Goal: Navigation & Orientation: Understand site structure

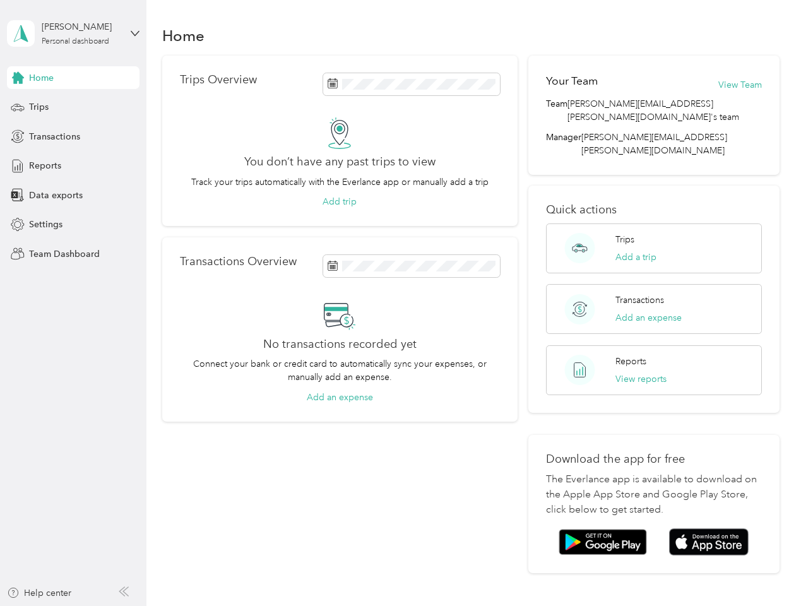
click at [400, 303] on div "No transactions recorded yet Connect your bank or credit card to automatically …" at bounding box center [340, 351] width 320 height 105
click at [73, 33] on div "[PERSON_NAME]" at bounding box center [81, 26] width 79 height 13
click at [73, 78] on div "You’re signed in as [EMAIL_ADDRESS][DOMAIN_NAME] Team dashboard Personal dashbo…" at bounding box center [211, 110] width 409 height 129
click at [73, 107] on div "Trips" at bounding box center [73, 107] width 133 height 23
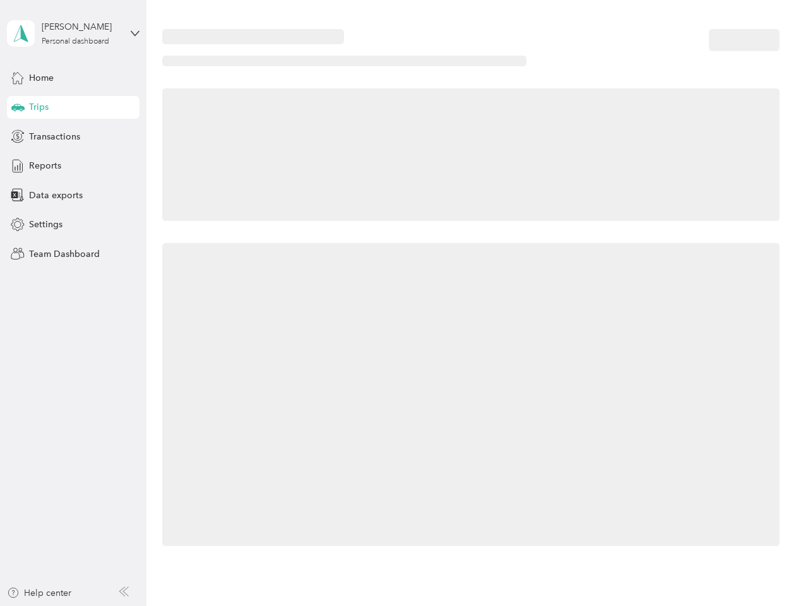
click at [18, 107] on icon at bounding box center [17, 107] width 13 height 6
click at [73, 136] on span "Transactions" at bounding box center [54, 136] width 51 height 13
click at [18, 136] on icon at bounding box center [18, 136] width 14 height 14
click at [73, 166] on div "Reports" at bounding box center [73, 166] width 133 height 23
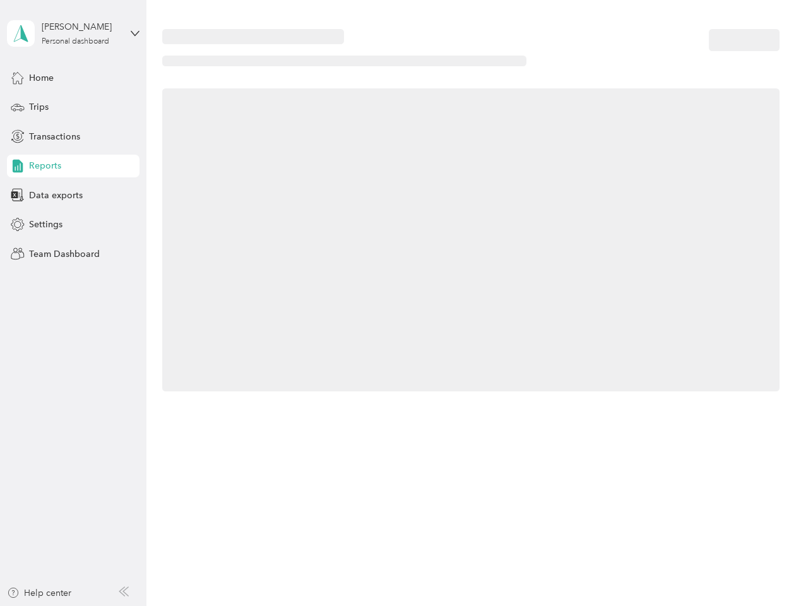
click at [18, 166] on icon at bounding box center [18, 166] width 14 height 14
